Goal: Entertainment & Leisure: Consume media (video, audio)

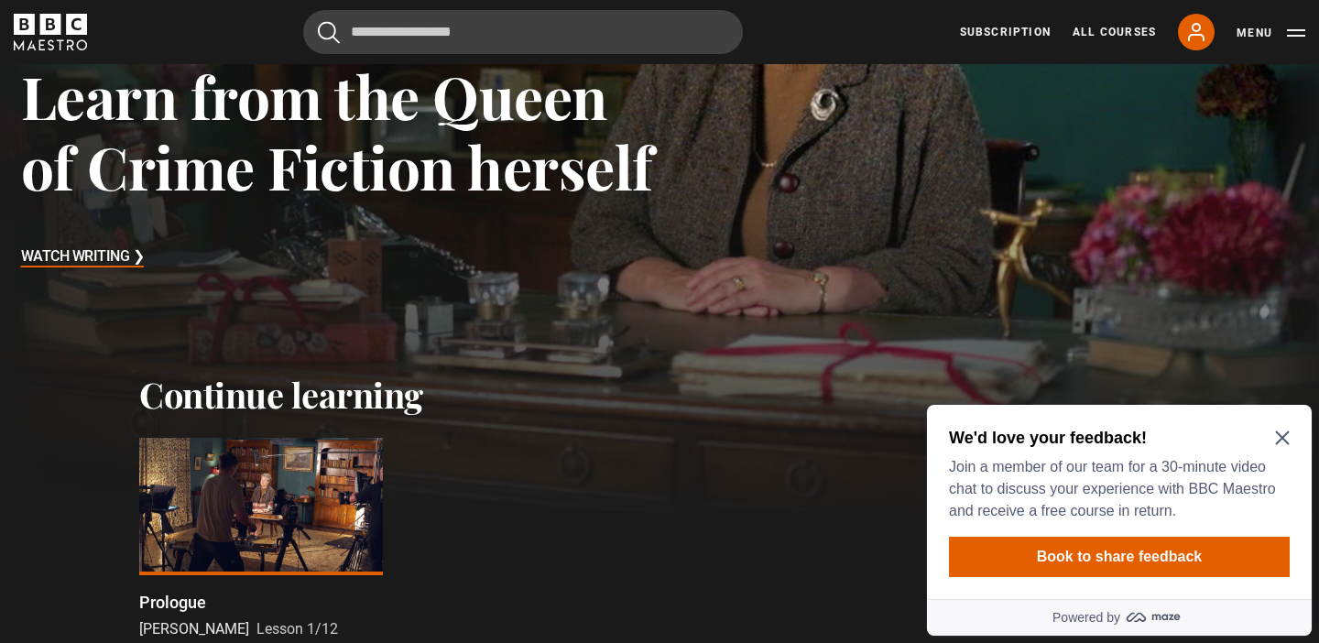
click at [88, 245] on h3 "Watch Writing ❯" at bounding box center [83, 257] width 124 height 27
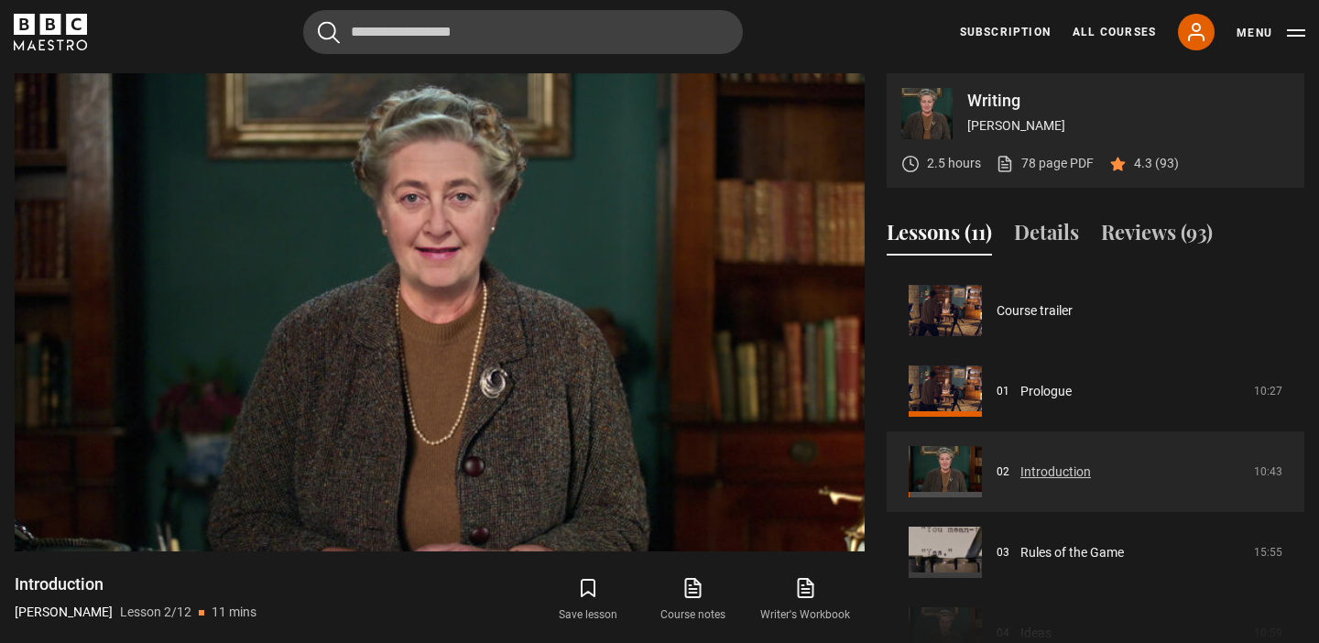
click at [1061, 472] on link "Introduction" at bounding box center [1056, 472] width 71 height 19
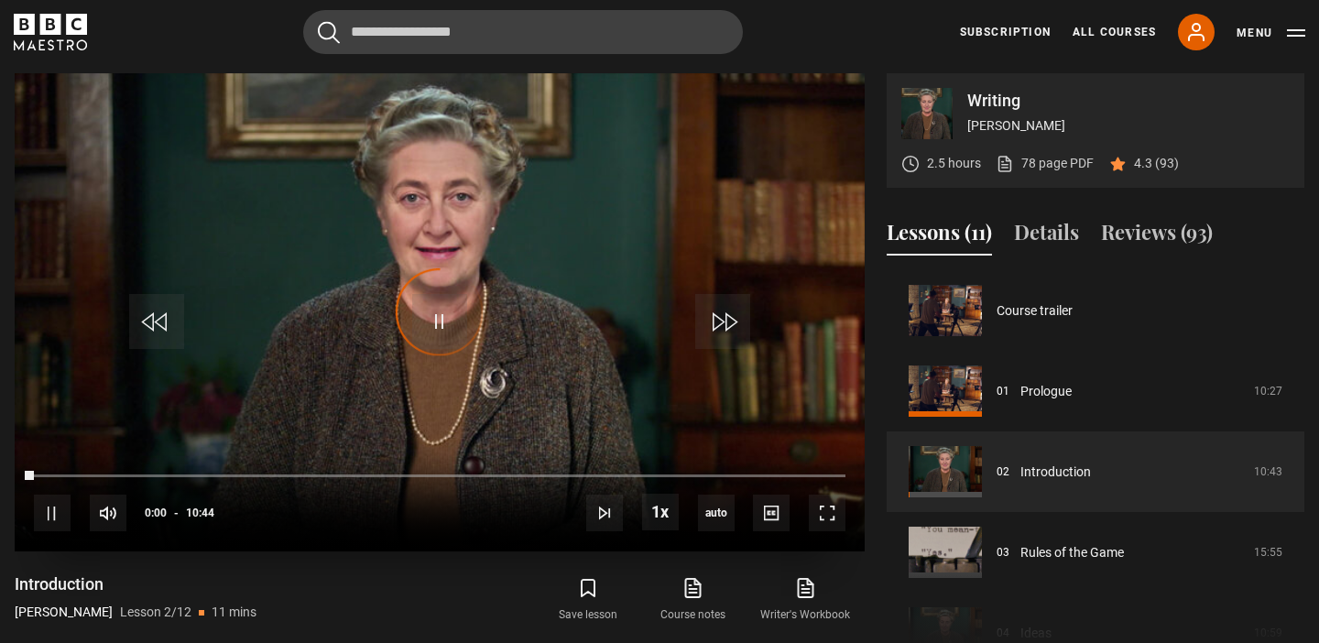
scroll to position [81, 0]
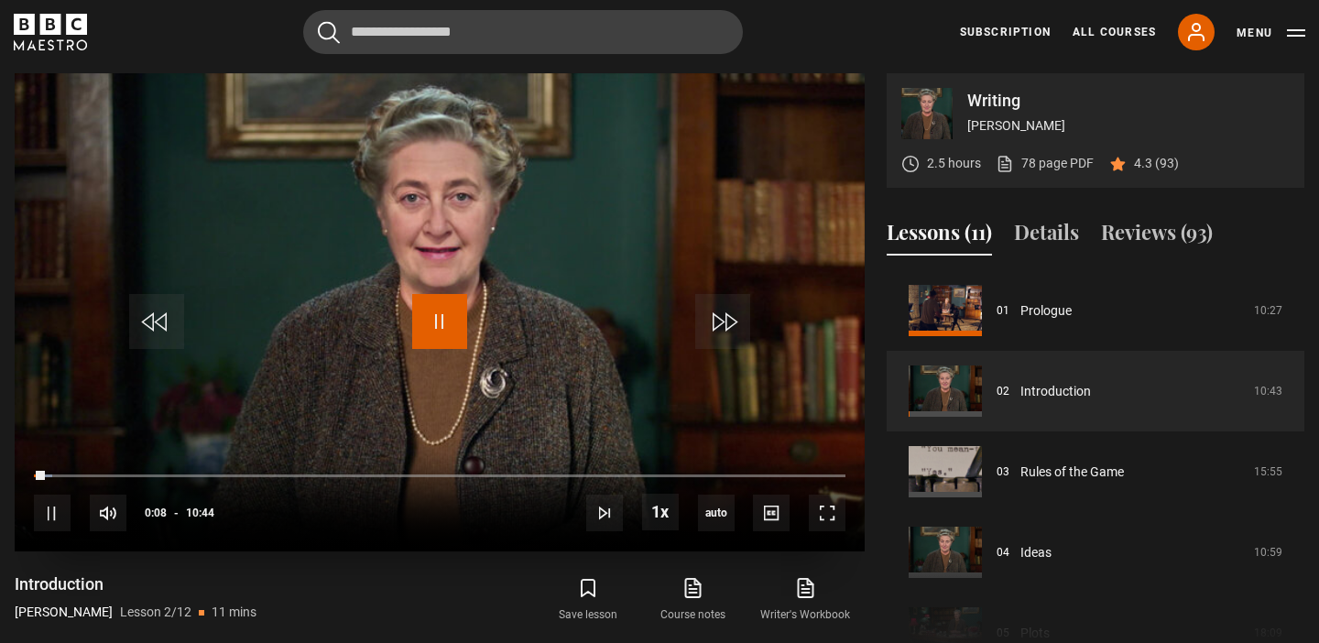
click at [438, 317] on span "Video Player" at bounding box center [439, 321] width 55 height 55
click at [413, 345] on span "Video Player" at bounding box center [439, 321] width 55 height 55
click at [54, 515] on span "Video Player" at bounding box center [52, 513] width 37 height 37
click at [54, 513] on span "Video Player" at bounding box center [52, 513] width 37 height 37
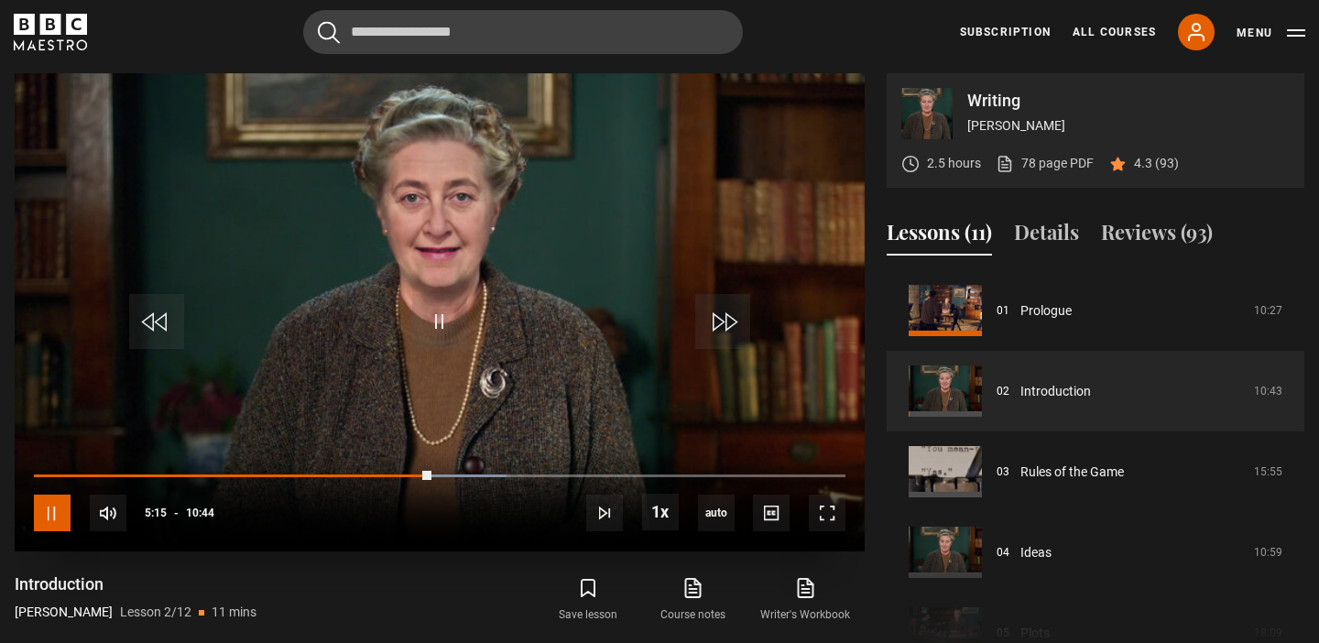
click at [40, 522] on span "Video Player" at bounding box center [52, 513] width 37 height 37
click at [422, 308] on span "Video Player" at bounding box center [439, 321] width 55 height 55
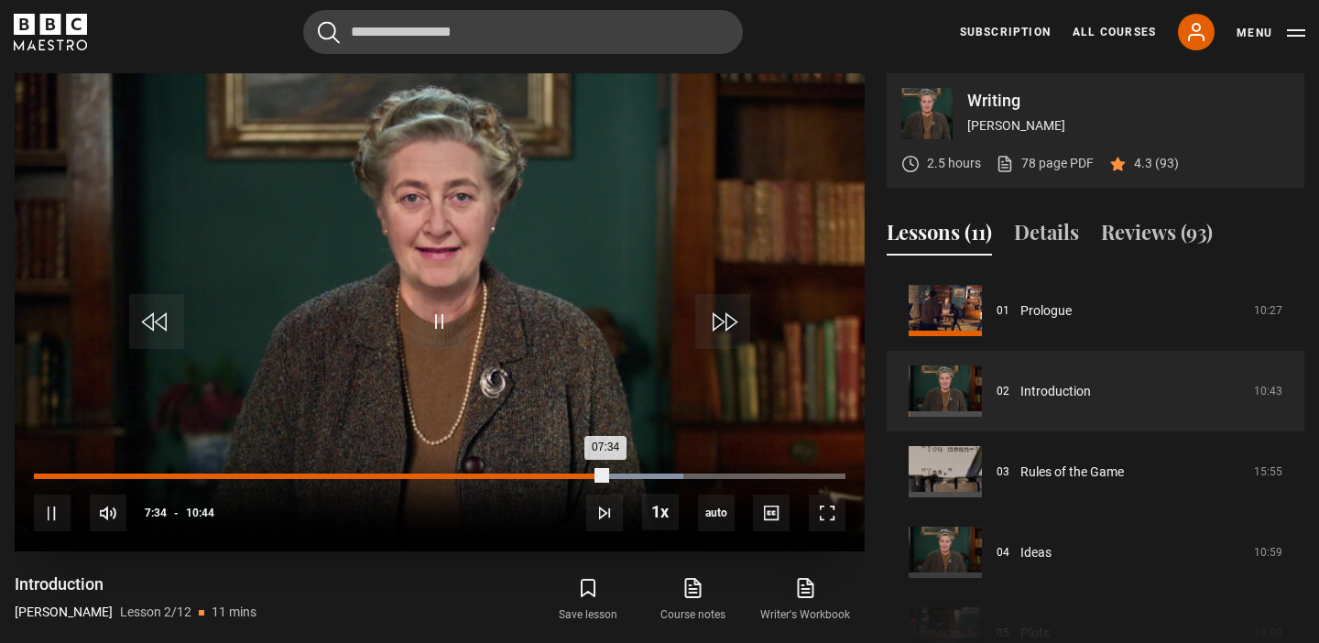
click at [581, 475] on div "07:13" at bounding box center [582, 476] width 3 height 5
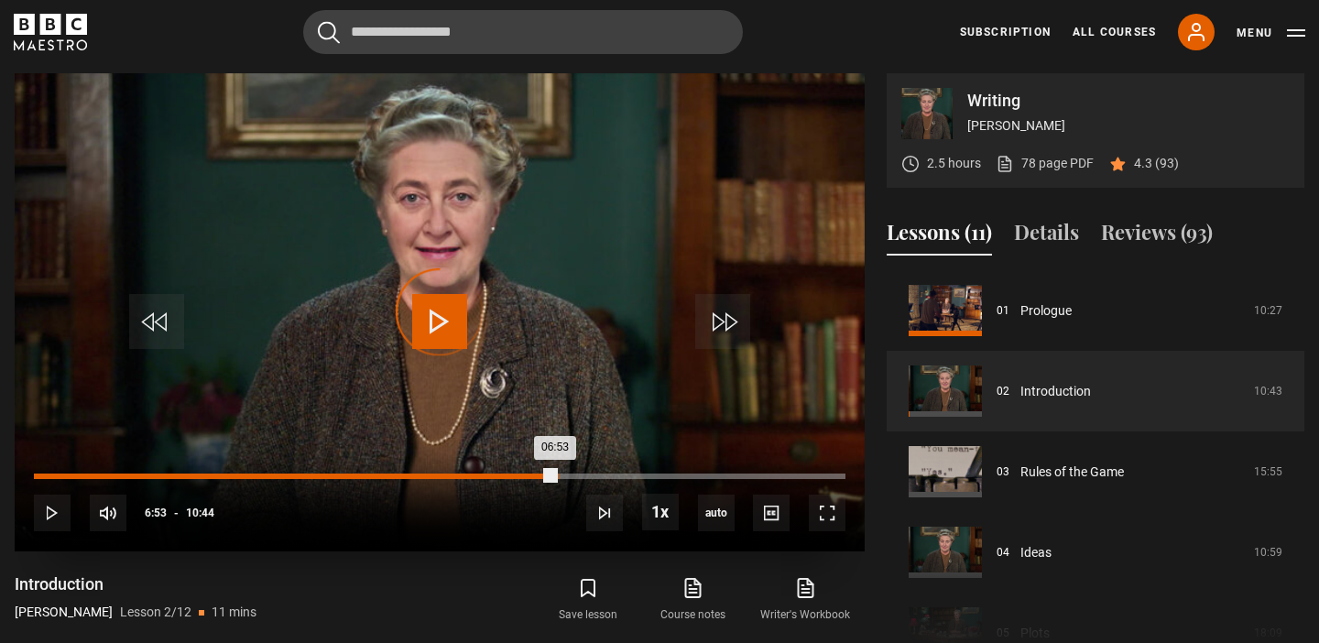
click at [555, 476] on div "06:53" at bounding box center [294, 476] width 521 height 5
click at [569, 475] on div "Loaded : 73.76% 07:05 06:55" at bounding box center [440, 476] width 812 height 5
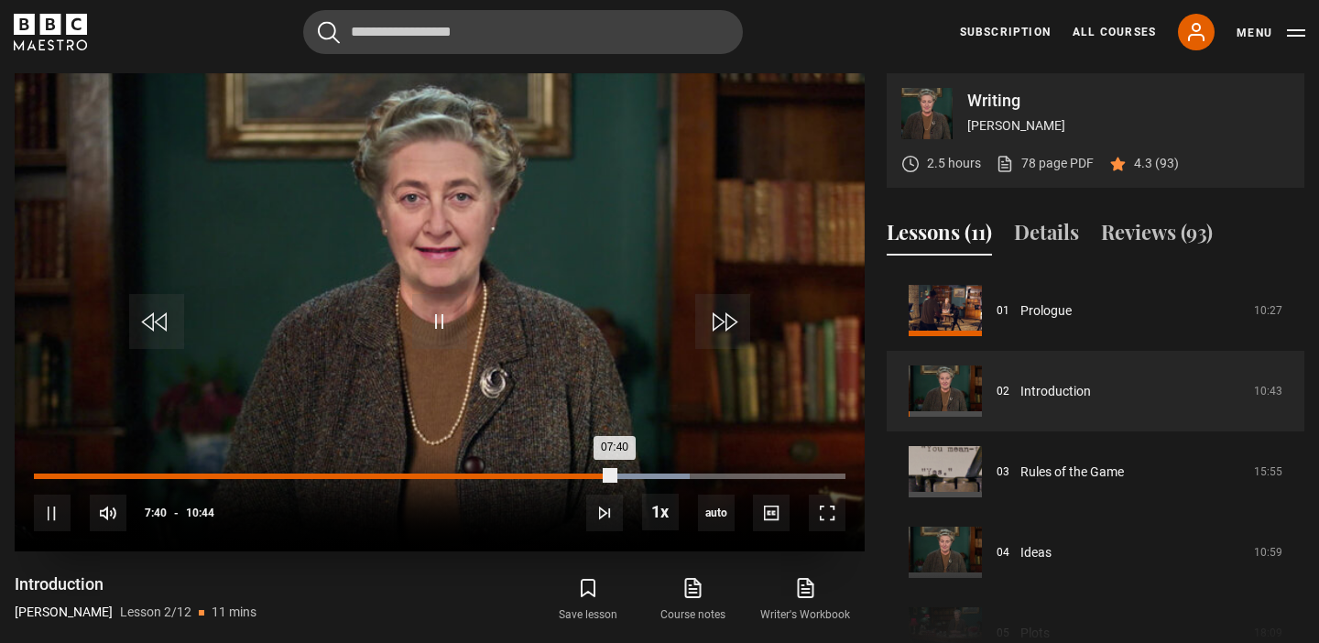
click at [576, 475] on div "Loaded : 80.75% 07:11 07:40" at bounding box center [440, 476] width 812 height 5
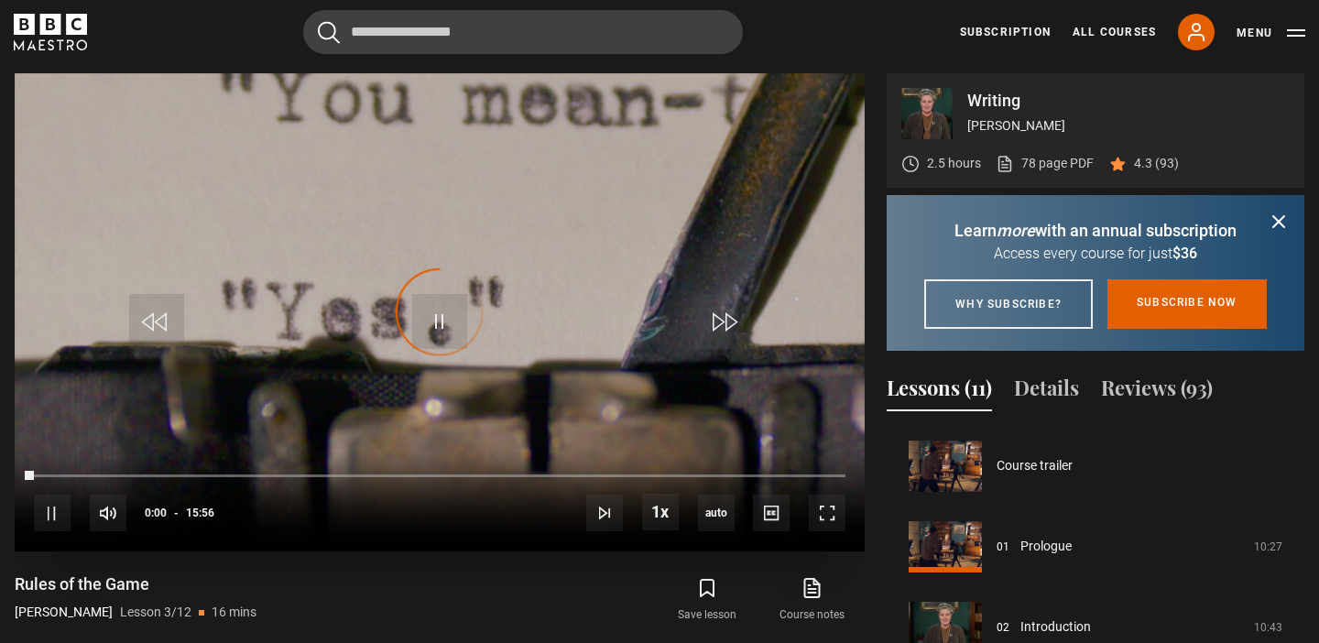
scroll to position [161, 0]
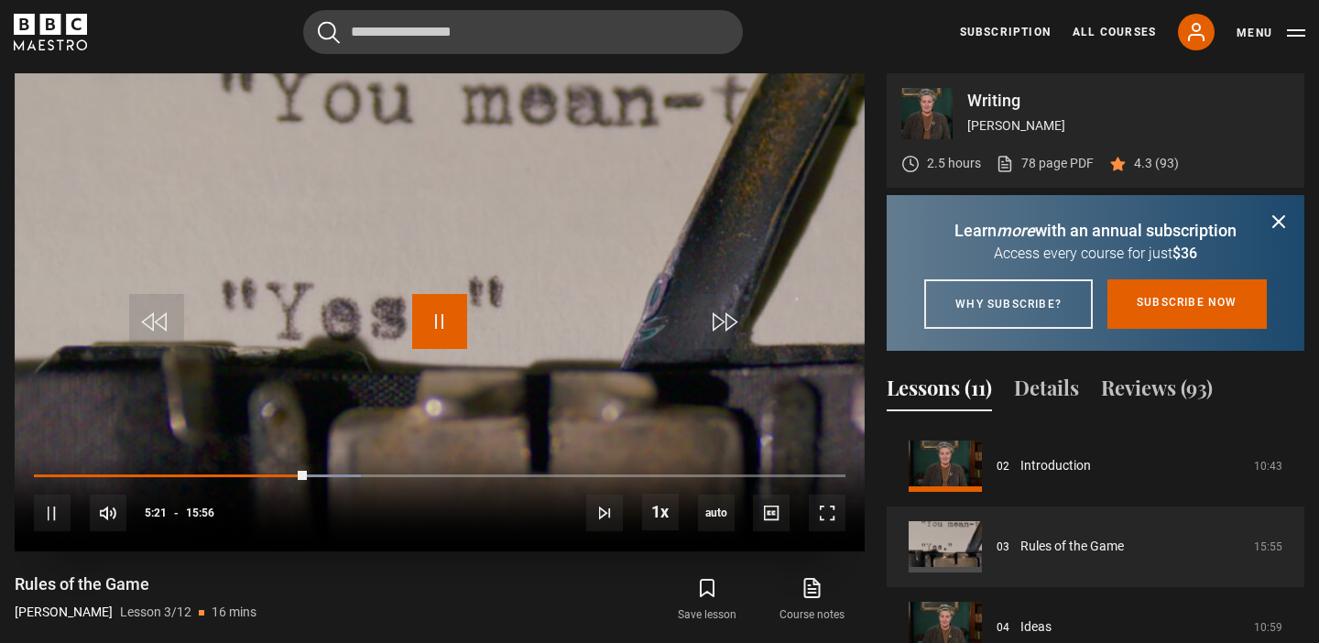
click at [426, 324] on span "Video Player" at bounding box center [439, 321] width 55 height 55
click at [51, 515] on span "Video Player" at bounding box center [52, 513] width 37 height 37
click at [39, 514] on span "Video Player" at bounding box center [52, 513] width 37 height 37
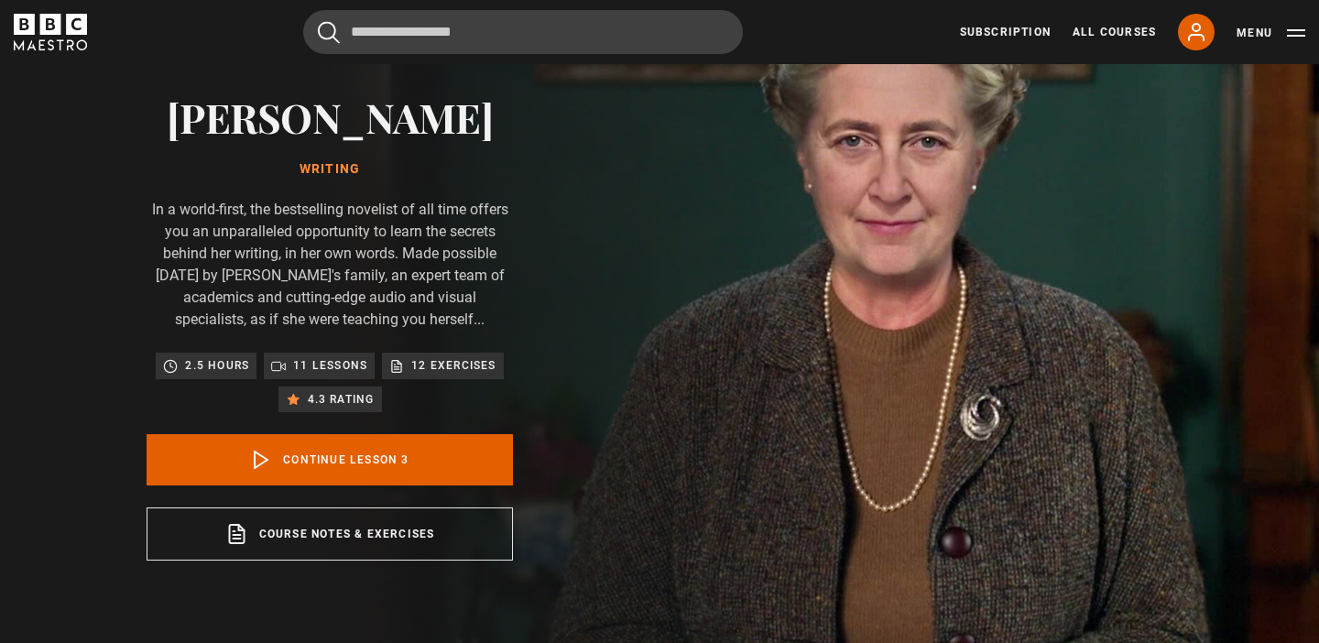
scroll to position [127, 0]
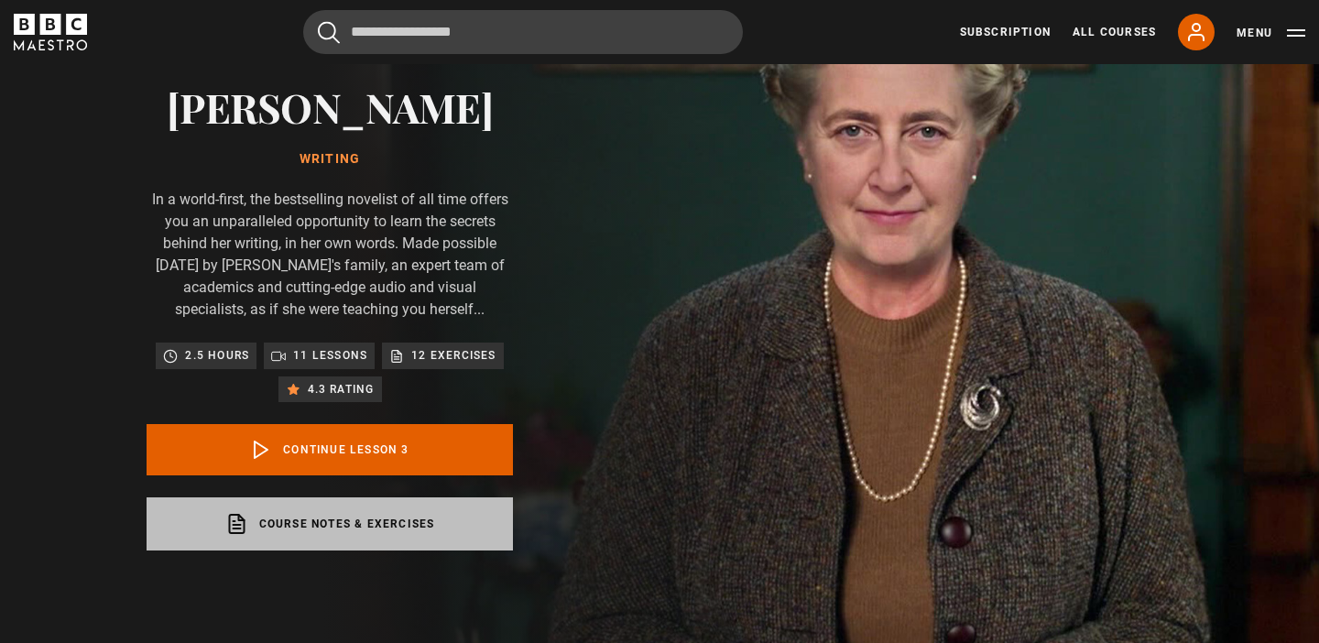
click at [279, 519] on link "Course notes & exercises opens in a new tab" at bounding box center [330, 524] width 366 height 53
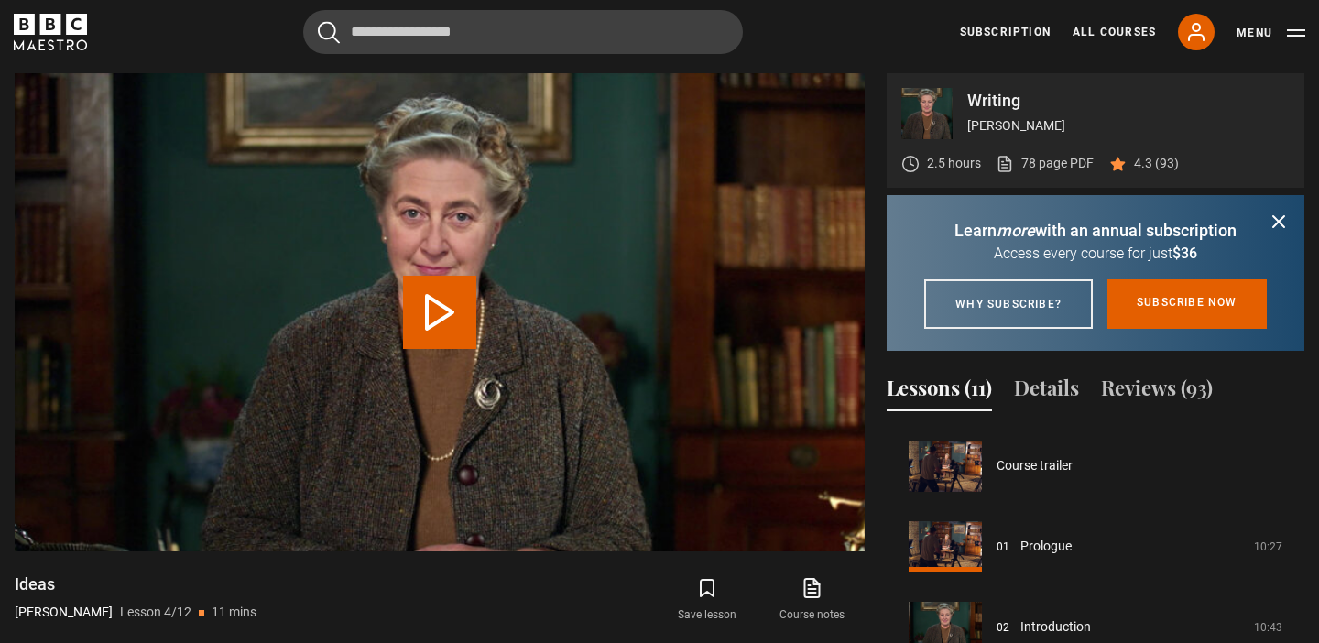
scroll to position [242, 0]
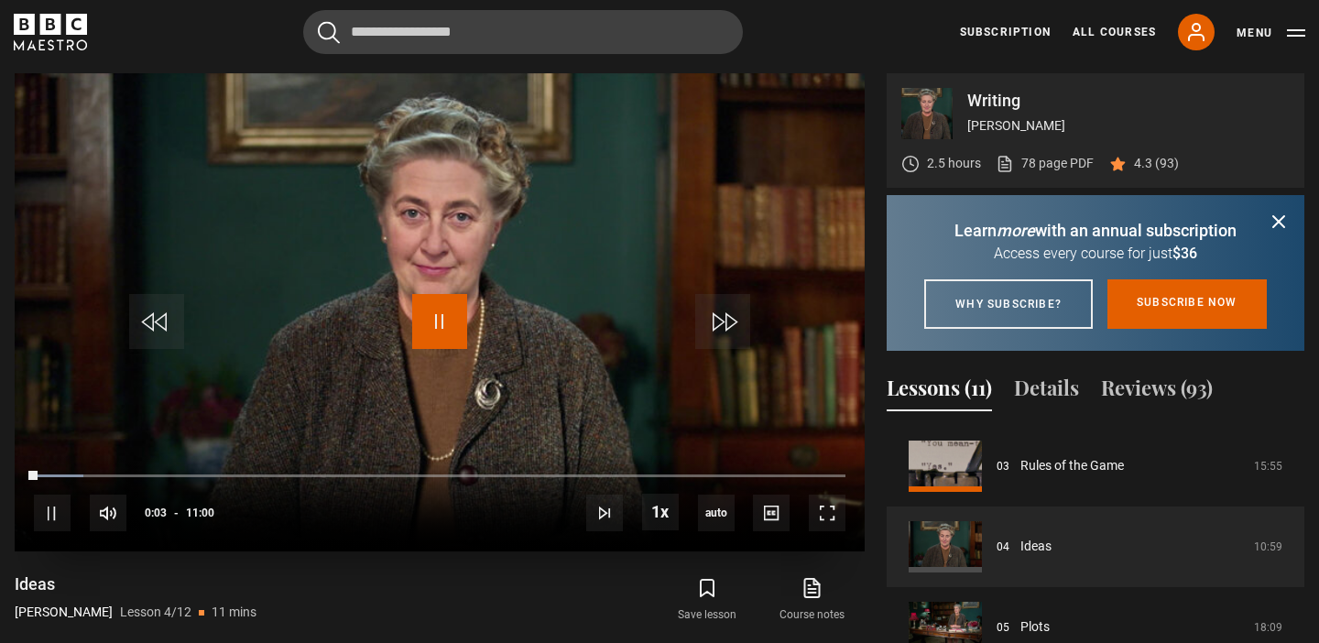
click at [434, 322] on span "Video Player" at bounding box center [439, 321] width 55 height 55
